Goal: Task Accomplishment & Management: Complete application form

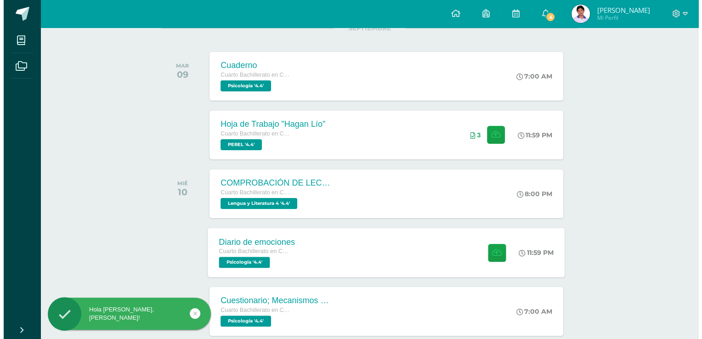
scroll to position [138, 0]
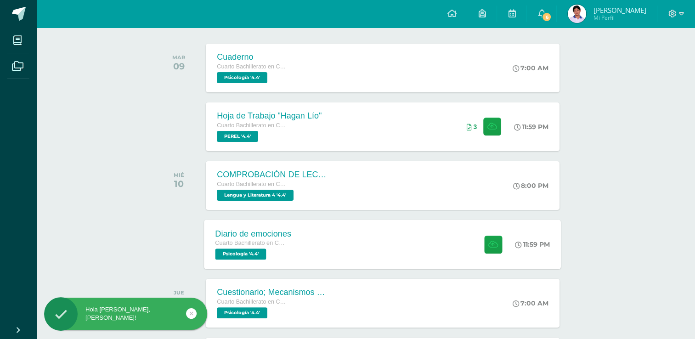
click at [336, 233] on div "Diario de emociones Cuarto Bachillerato en Ciencias y Letras Psicología '4.4' 1…" at bounding box center [382, 243] width 357 height 49
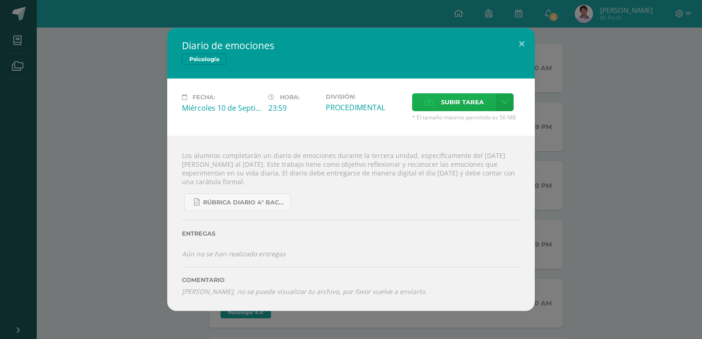
click at [462, 95] on span "Subir tarea" at bounding box center [462, 102] width 43 height 17
click at [0, 0] on input "Subir tarea" at bounding box center [0, 0] width 0 height 0
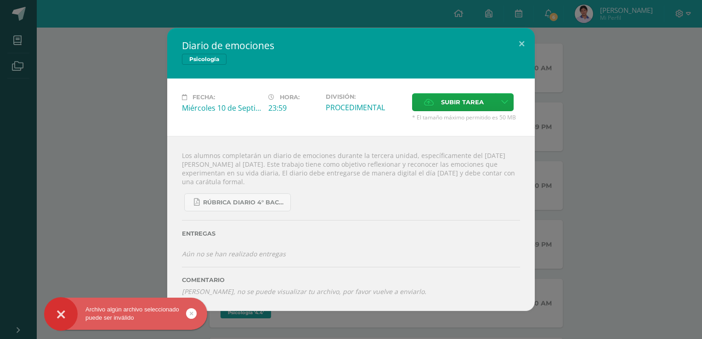
click at [572, 19] on div "Diario de emociones Psicología Fecha: [DATE] Hora: 23:59 División: Subir tarea" at bounding box center [351, 169] width 702 height 339
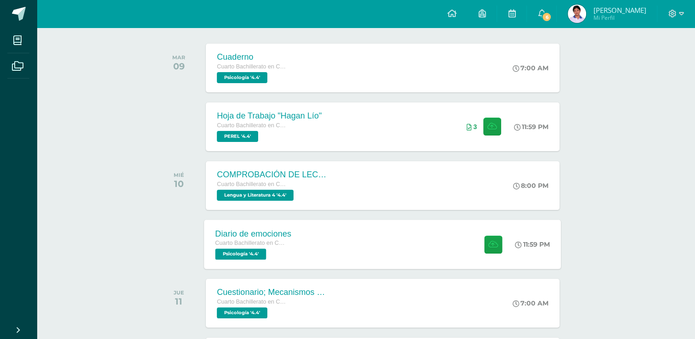
click at [340, 250] on div "Diario de emociones Cuarto Bachillerato en Ciencias y Letras Psicología '4.4' 1…" at bounding box center [382, 243] width 357 height 49
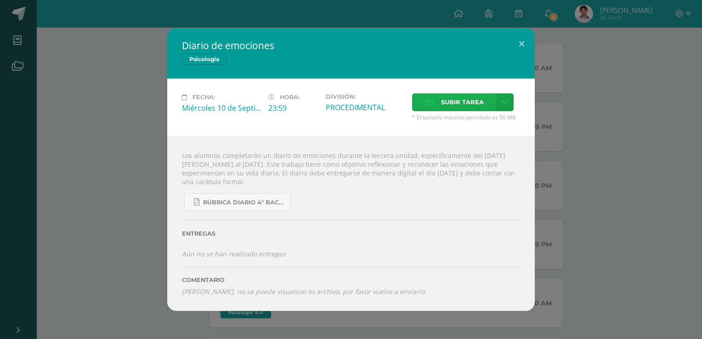
click at [454, 98] on span "Subir tarea" at bounding box center [462, 102] width 43 height 17
click at [0, 0] on input "Subir tarea" at bounding box center [0, 0] width 0 height 0
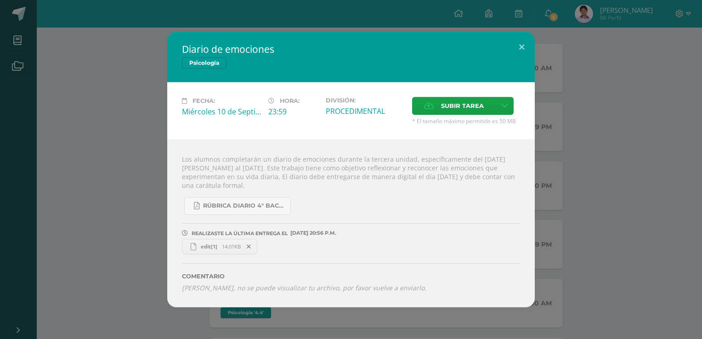
click at [222, 248] on span "14.01KB" at bounding box center [231, 246] width 19 height 7
click at [249, 244] on icon at bounding box center [249, 246] width 4 height 6
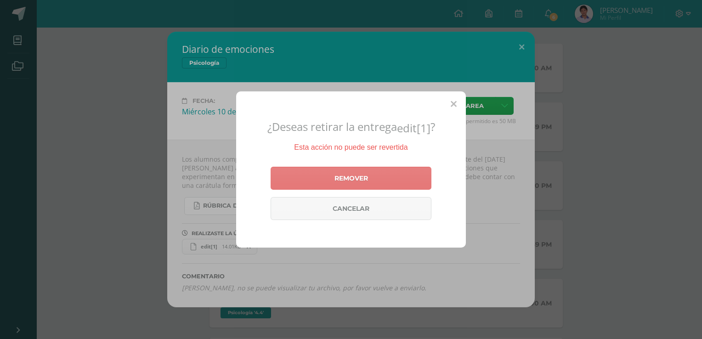
click at [388, 181] on link "Remover" at bounding box center [350, 178] width 161 height 23
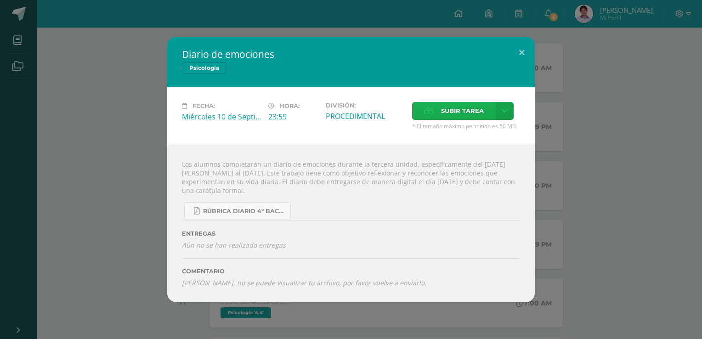
click at [453, 109] on span "Subir tarea" at bounding box center [462, 110] width 43 height 17
click at [0, 0] on input "Subir tarea" at bounding box center [0, 0] width 0 height 0
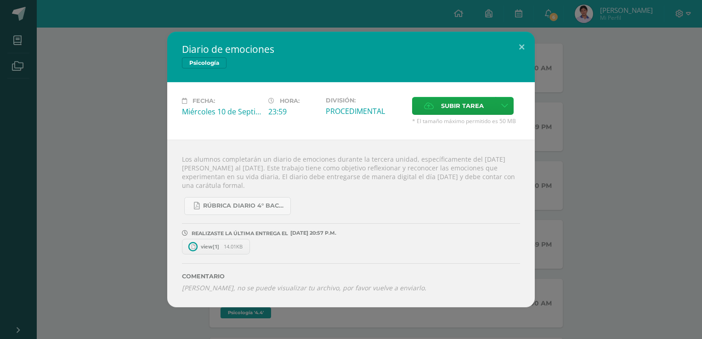
click at [215, 249] on span "view[1]" at bounding box center [210, 246] width 28 height 7
click at [248, 251] on span at bounding box center [251, 247] width 16 height 10
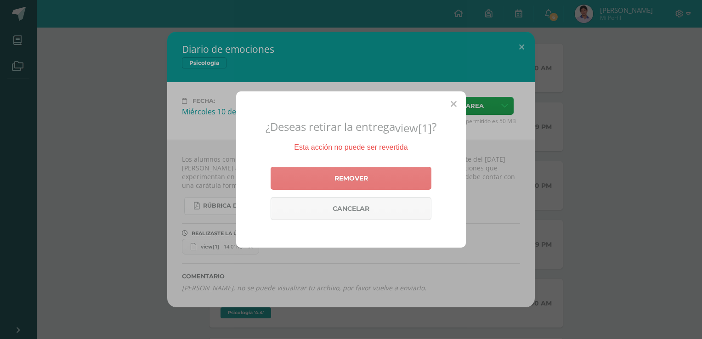
click at [299, 175] on link "Remover" at bounding box center [350, 178] width 161 height 23
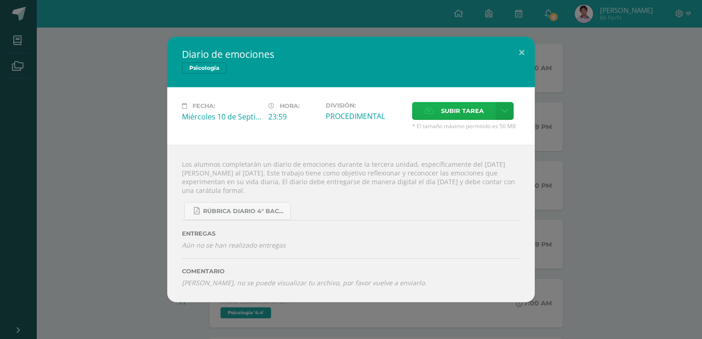
click at [452, 102] on span "Subir tarea" at bounding box center [462, 110] width 43 height 17
click at [0, 0] on input "Subir tarea" at bounding box center [0, 0] width 0 height 0
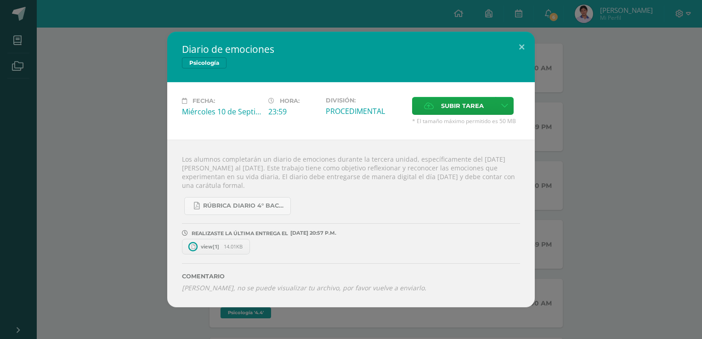
click at [205, 249] on span "view[1]" at bounding box center [210, 246] width 28 height 7
